Goal: Check status: Check status

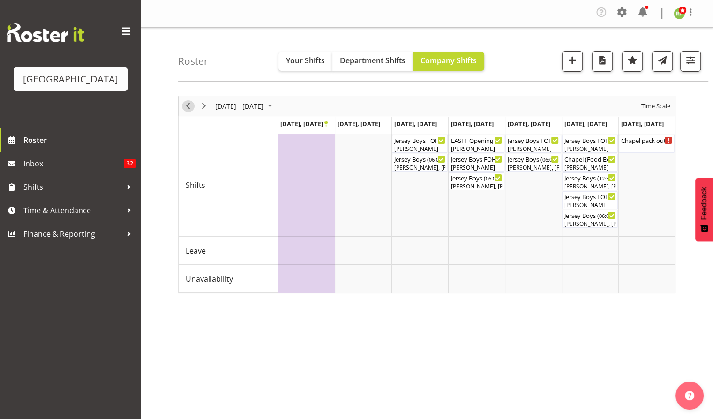
click at [189, 109] on span "Previous" at bounding box center [187, 106] width 11 height 12
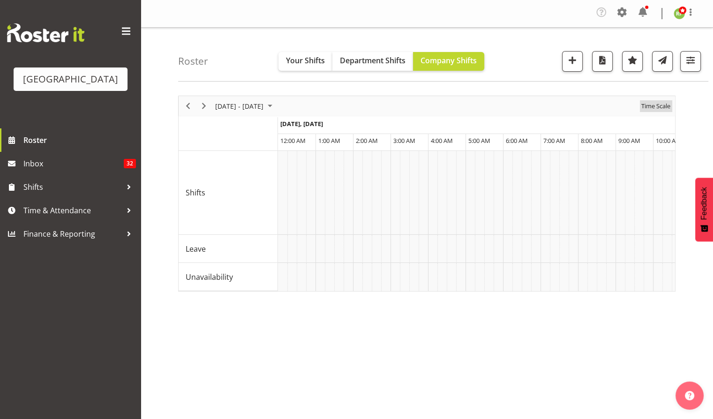
click at [658, 107] on span "Time Scale" at bounding box center [655, 106] width 31 height 12
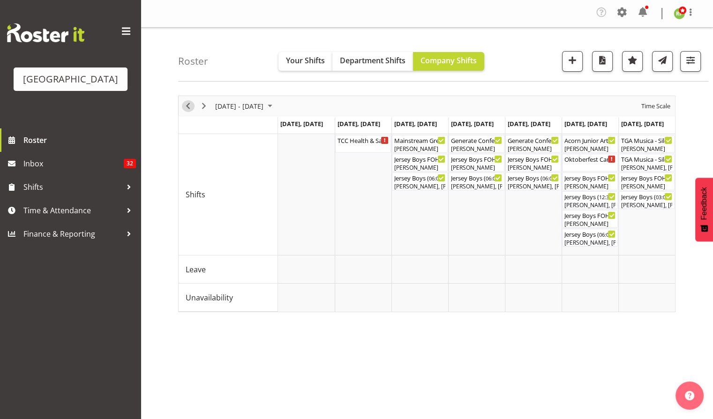
click at [184, 105] on span "Previous" at bounding box center [187, 106] width 11 height 12
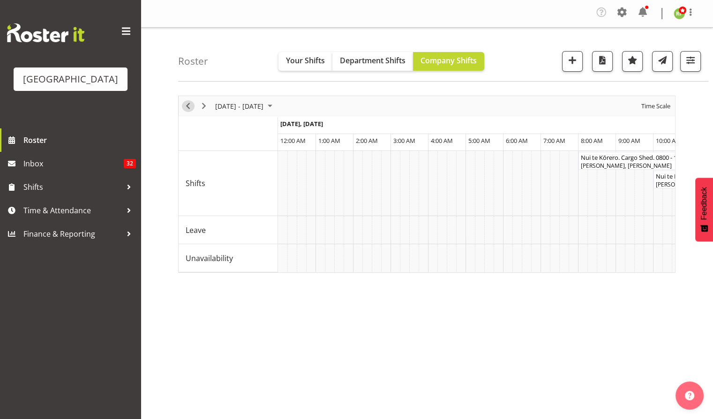
click at [187, 106] on span "Previous" at bounding box center [187, 106] width 11 height 12
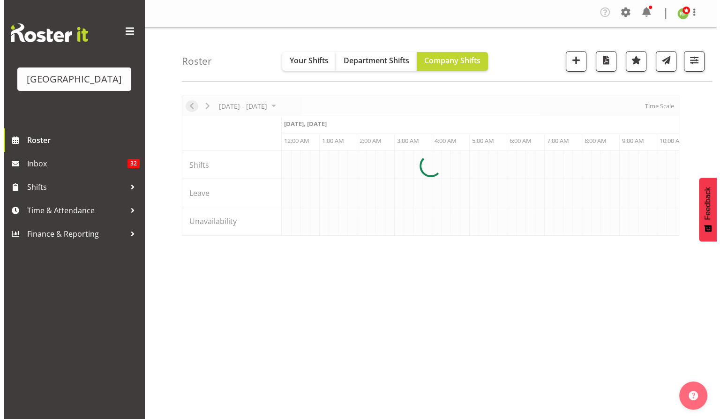
scroll to position [0, 1799]
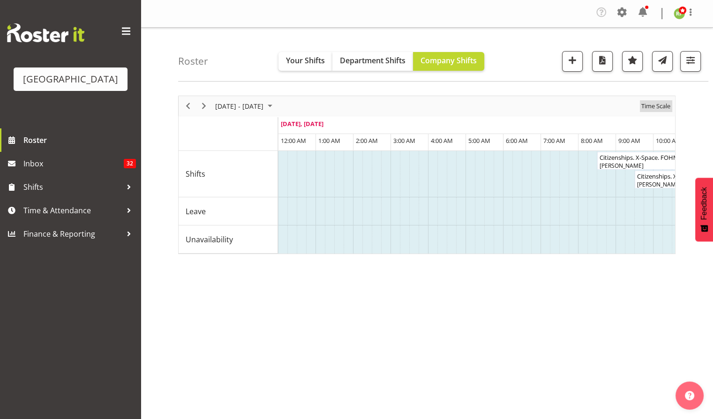
click at [661, 105] on span "Time Scale" at bounding box center [655, 106] width 31 height 12
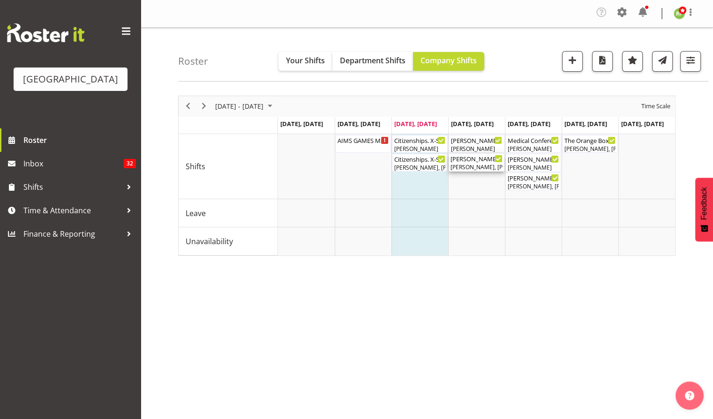
click at [472, 164] on div "[PERSON_NAME], [PERSON_NAME], [PERSON_NAME], [PERSON_NAME], [PERSON_NAME], [PER…" at bounding box center [476, 167] width 52 height 8
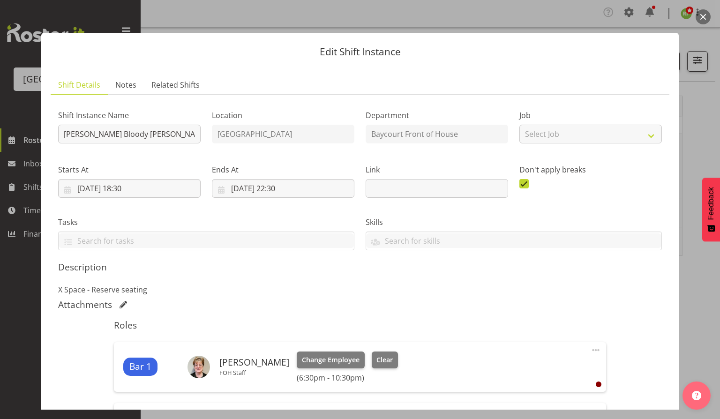
click at [705, 16] on button "button" at bounding box center [702, 16] width 15 height 15
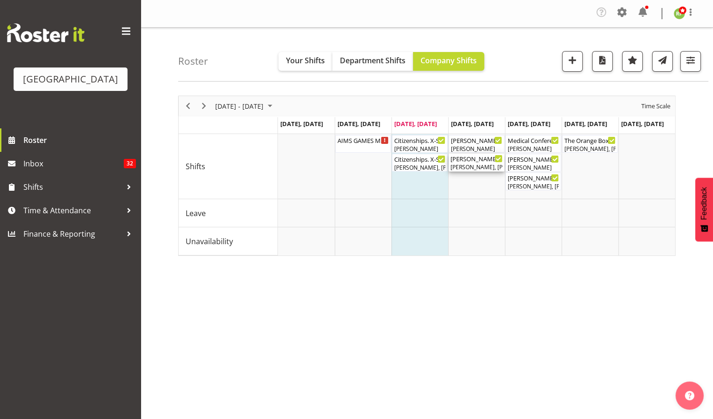
click at [472, 162] on div "[PERSON_NAME] Bloody [PERSON_NAME] ( 06:30 PM - 10:30 PM )" at bounding box center [476, 158] width 52 height 9
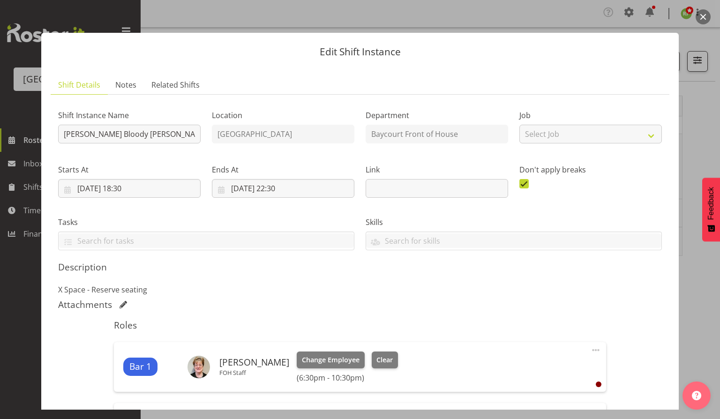
click at [700, 14] on button "button" at bounding box center [702, 16] width 15 height 15
